Goal: Find specific page/section: Find specific page/section

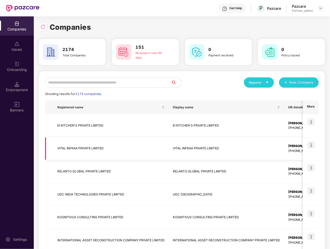
click at [135, 143] on td "VITAL INFRAA PRIVATE LIMITED" at bounding box center [110, 148] width 115 height 23
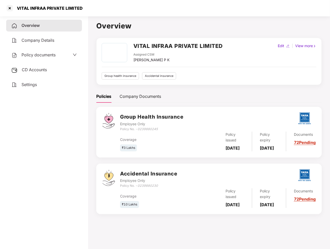
click at [51, 65] on div "CD Accounts" at bounding box center [44, 70] width 76 height 12
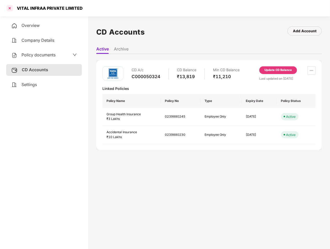
click at [7, 9] on div at bounding box center [10, 8] width 8 height 8
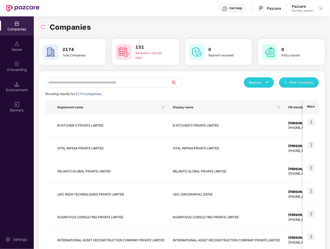
click at [91, 80] on input "text" at bounding box center [108, 82] width 126 height 10
paste input "**********"
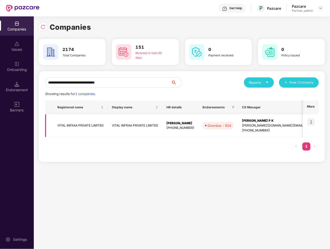
type input "**********"
click at [310, 121] on img at bounding box center [310, 121] width 7 height 7
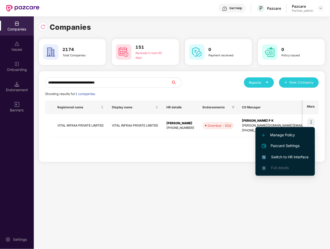
click at [285, 154] on span "Switch to HR interface" at bounding box center [285, 157] width 47 height 6
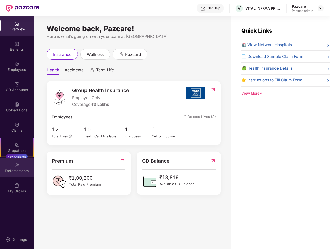
click at [19, 174] on div "Endorsements" at bounding box center [17, 167] width 34 height 19
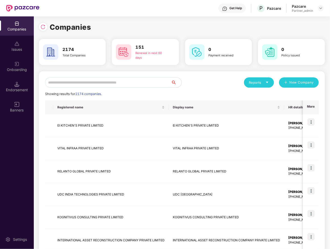
click at [65, 87] on input "text" at bounding box center [108, 82] width 126 height 10
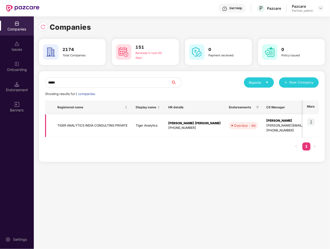
type input "*****"
click at [92, 130] on td "TIGER ANALYTICS INDIA CONSULTING PRIVATE" at bounding box center [92, 125] width 78 height 23
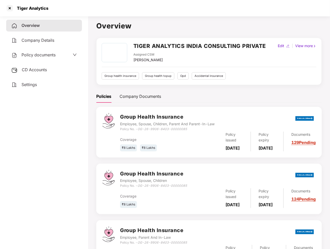
click at [46, 72] on span "CD Accounts" at bounding box center [34, 69] width 25 height 5
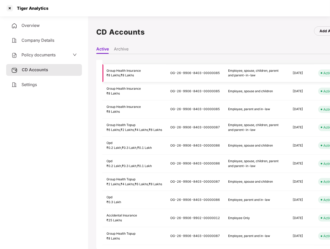
scroll to position [14, 0]
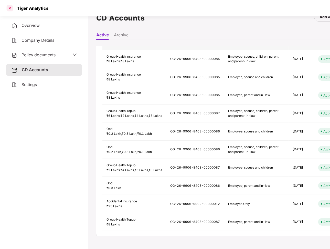
click at [8, 8] on div at bounding box center [10, 8] width 8 height 8
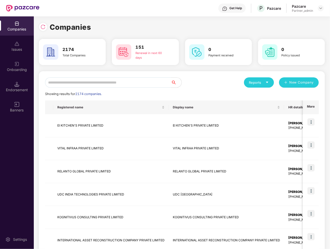
scroll to position [0, 0]
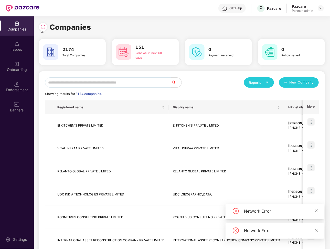
click at [97, 83] on input "text" at bounding box center [108, 82] width 126 height 10
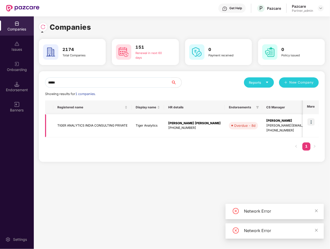
type input "*****"
click at [314, 125] on img at bounding box center [310, 121] width 7 height 7
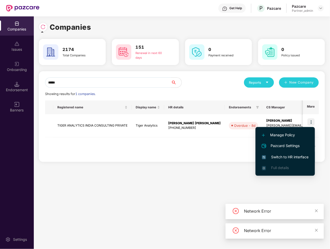
click at [282, 155] on span "Switch to HR interface" at bounding box center [285, 157] width 47 height 6
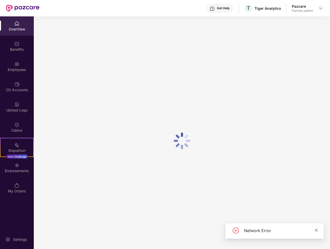
click at [318, 230] on icon "close" at bounding box center [316, 230] width 4 height 4
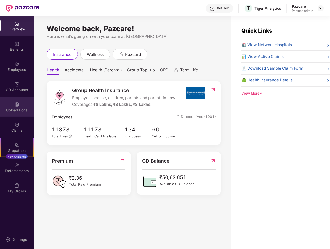
click at [25, 111] on div "Upload Logs" at bounding box center [17, 109] width 34 height 5
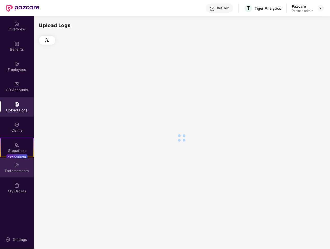
click at [19, 159] on div "Endorsements" at bounding box center [17, 167] width 34 height 19
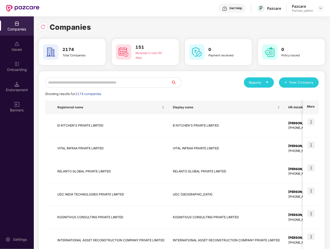
click at [70, 85] on input "text" at bounding box center [108, 82] width 126 height 10
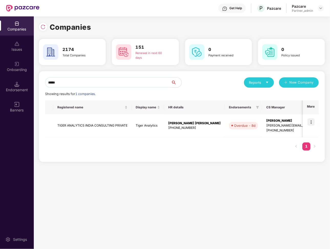
type input "*****"
click at [266, 127] on div "[PERSON_NAME][EMAIL_ADDRESS][DOMAIN_NAME]" at bounding box center [305, 125] width 78 height 5
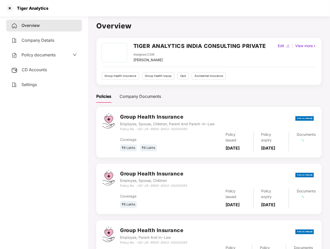
click at [42, 71] on span "CD Accounts" at bounding box center [34, 69] width 25 height 5
